Goal: Download file/media

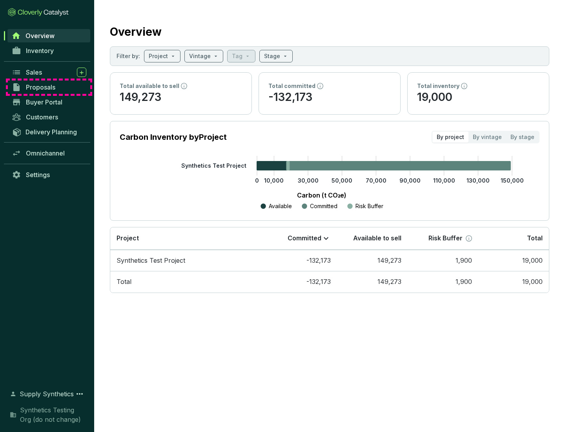
click at [49, 87] on span "Proposals" at bounding box center [40, 87] width 29 height 8
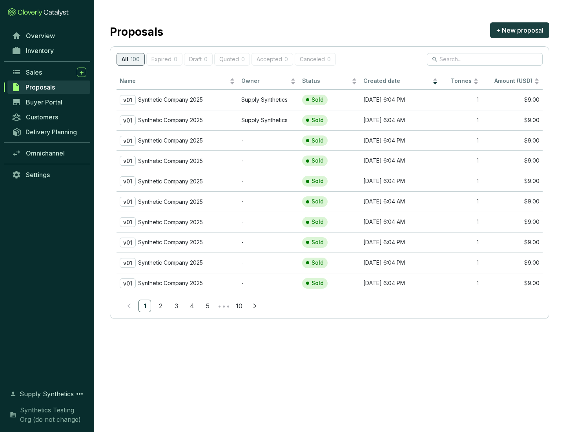
click at [171, 100] on p "Synthetic Company 2025" at bounding box center [170, 99] width 65 height 7
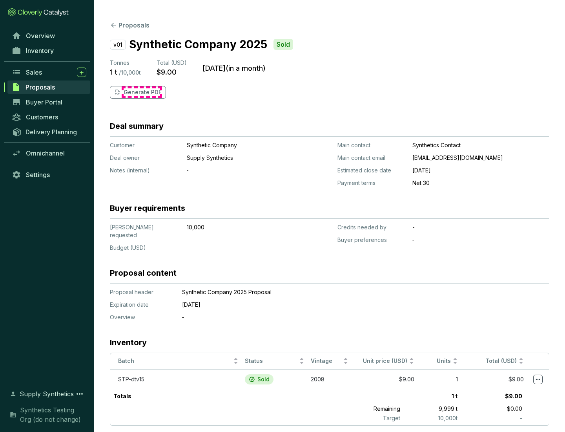
click at [142, 92] on p "Generate PDF" at bounding box center [143, 92] width 38 height 8
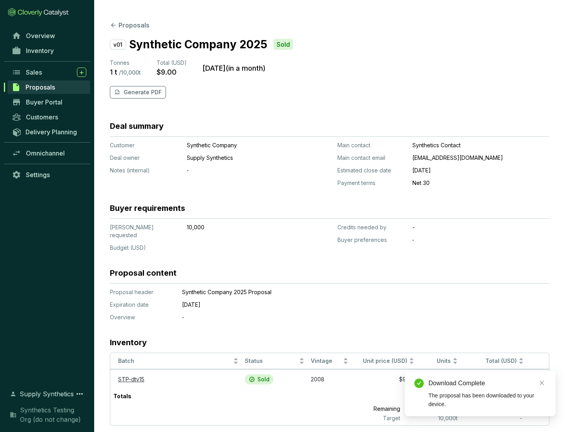
click at [487, 383] on div "Download Complete" at bounding box center [487, 382] width 118 height 9
